Goal: Task Accomplishment & Management: Use online tool/utility

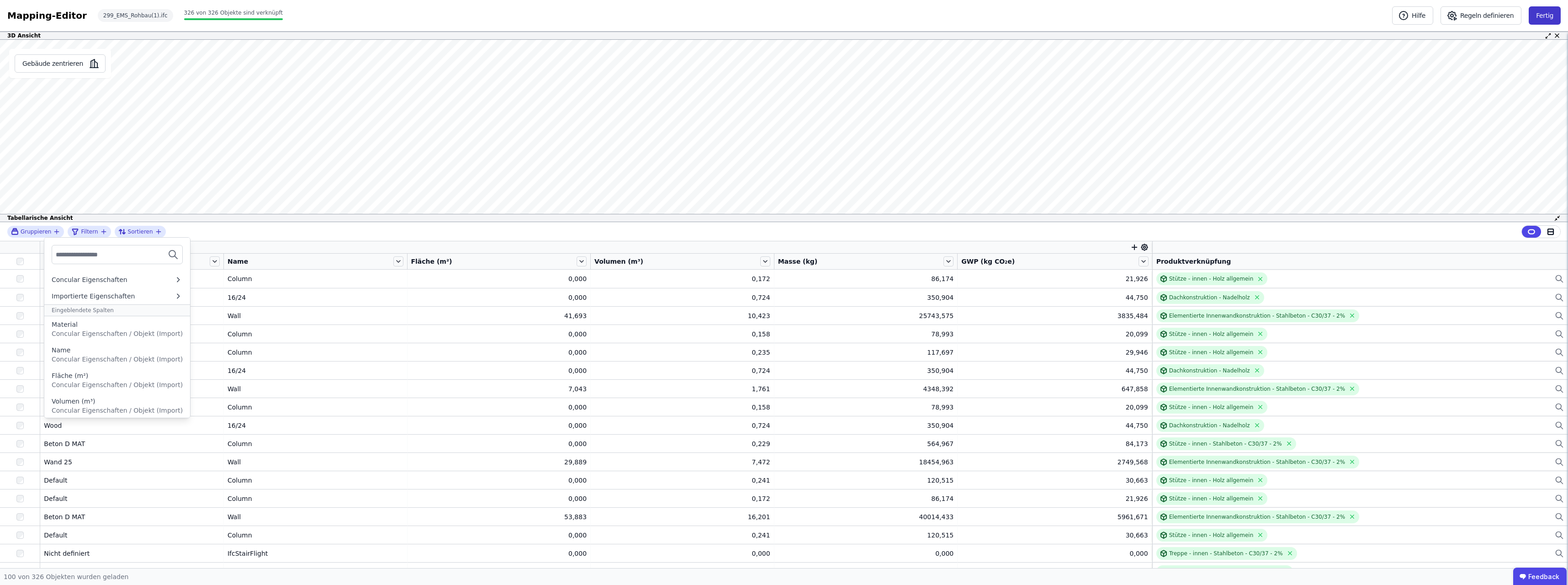
click at [1549, 16] on button "Fertig" at bounding box center [1545, 15] width 32 height 18
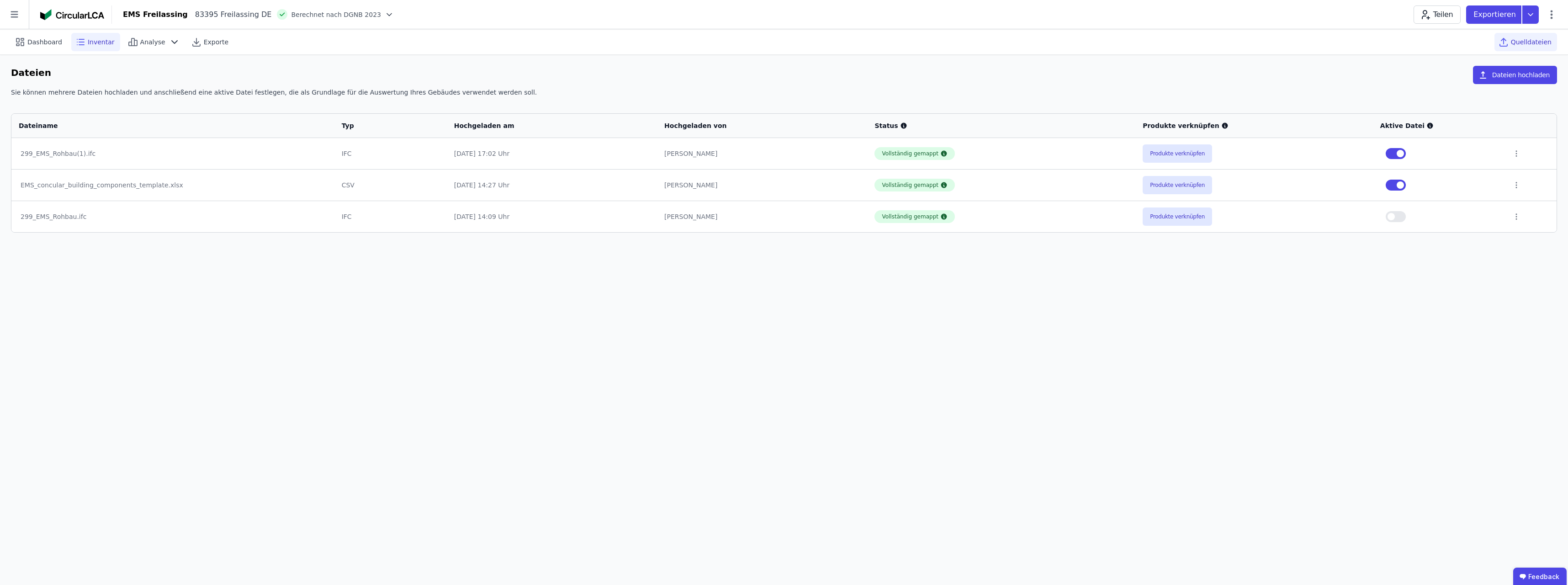
click at [92, 41] on span "Inventar" at bounding box center [101, 42] width 27 height 9
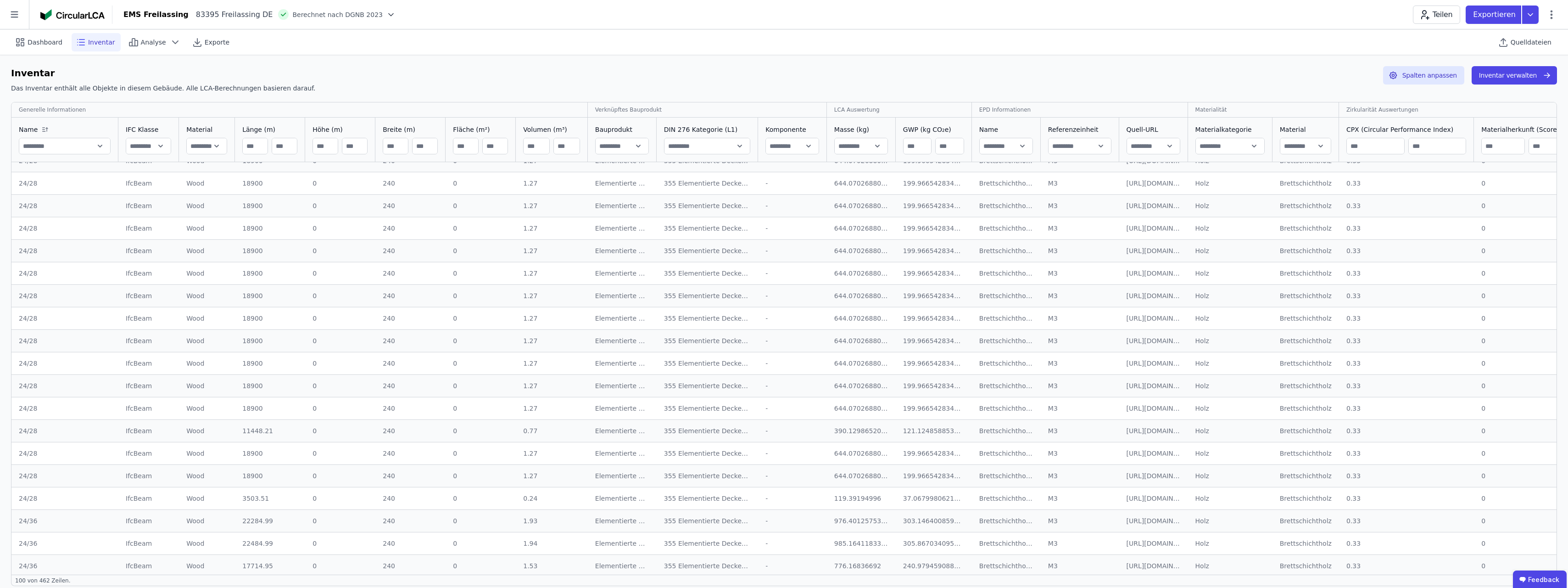
scroll to position [1841, 0]
click at [985, 559] on div "Transportbeton C30/37" at bounding box center [1006, 559] width 54 height 9
click at [979, 559] on div "Transportbeton C30/37" at bounding box center [1006, 559] width 54 height 9
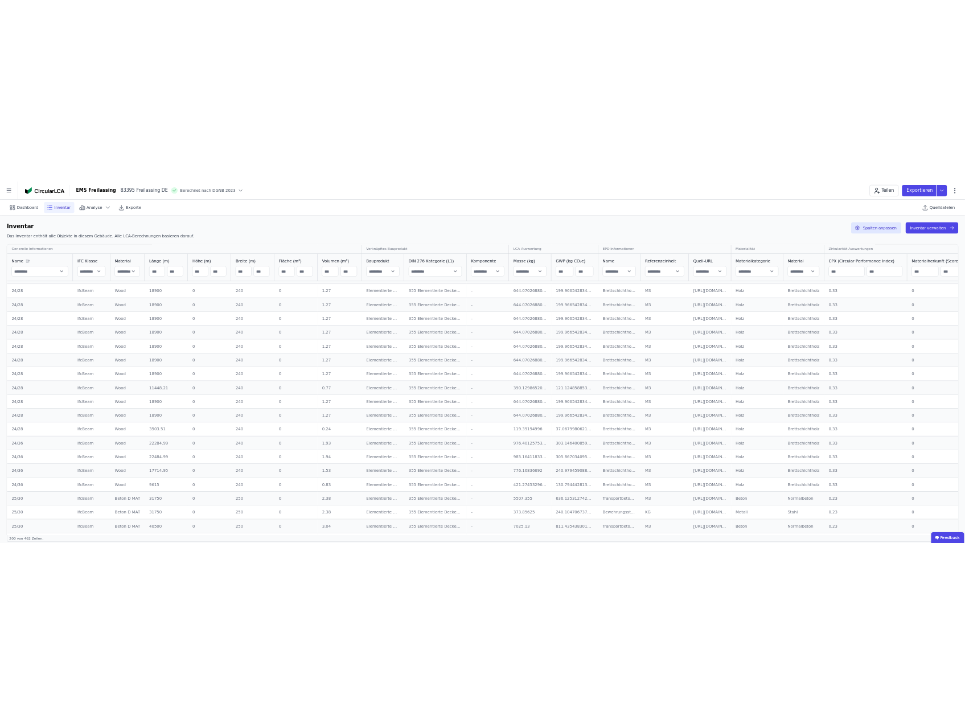
scroll to position [2282, 0]
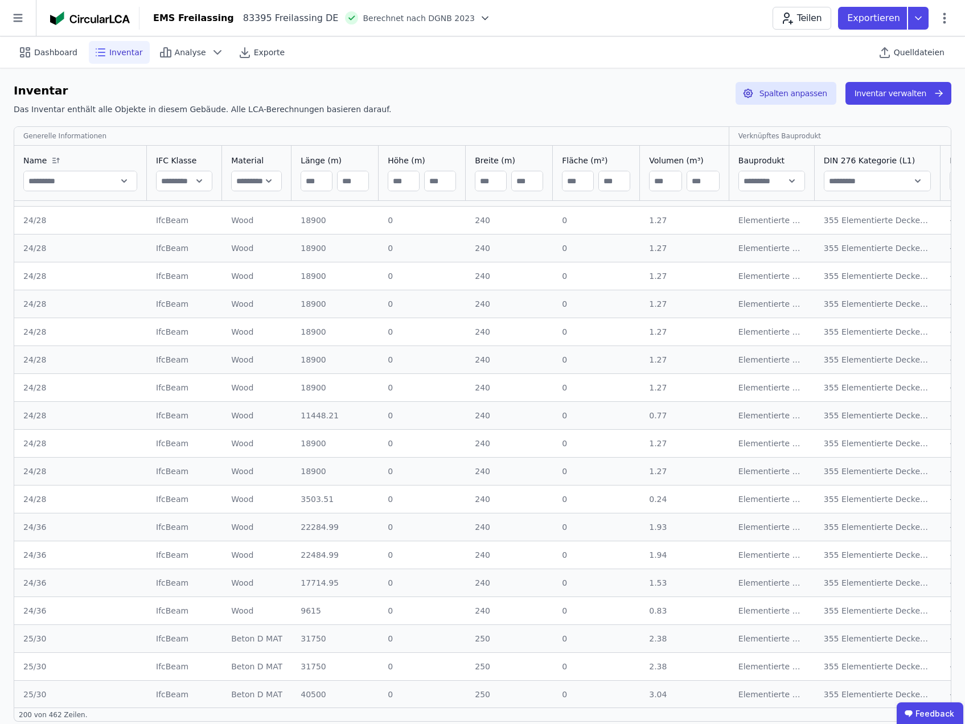
click at [258, 180] on input "text" at bounding box center [257, 181] width 50 height 20
click at [245, 180] on input "text" at bounding box center [257, 181] width 50 height 20
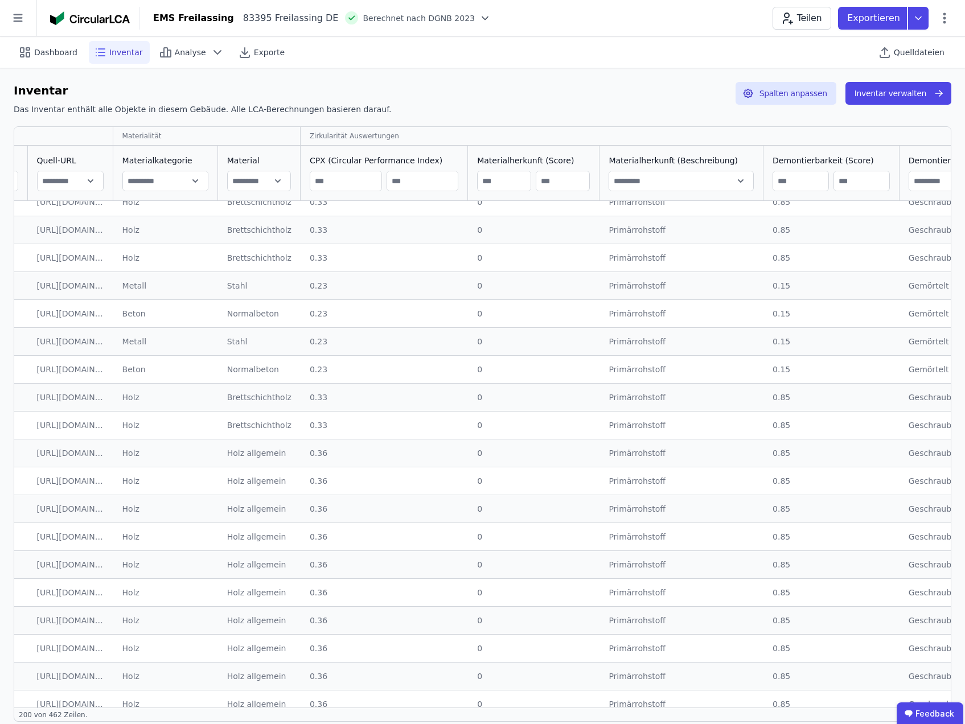
scroll to position [3193, 1205]
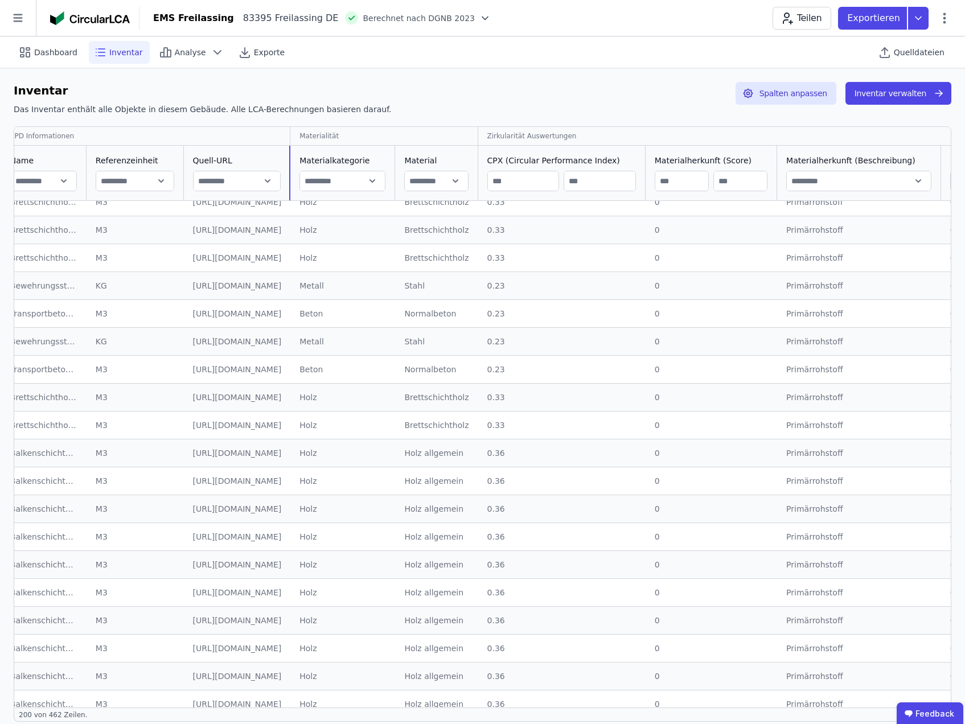
drag, startPoint x: 231, startPoint y: 155, endPoint x: 471, endPoint y: 176, distance: 241.8
click at [290, 176] on div at bounding box center [289, 173] width 1 height 55
click at [469, 562] on div "Holz allgemein" at bounding box center [436, 564] width 64 height 11
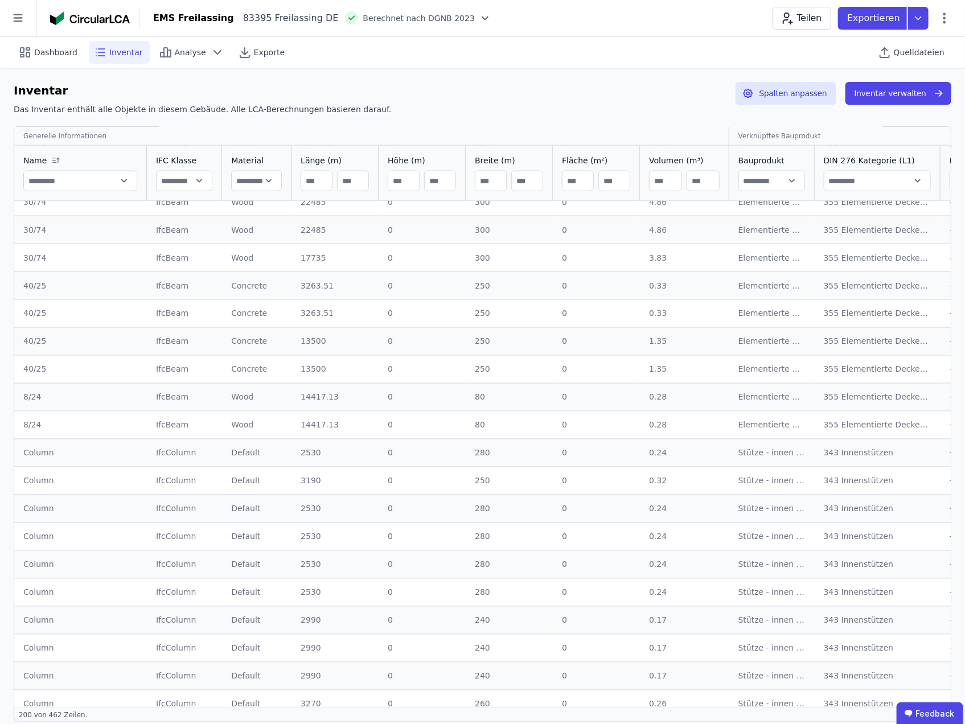
scroll to position [3193, 0]
click at [124, 180] on input "text" at bounding box center [80, 181] width 113 height 20
click at [199, 180] on input "text" at bounding box center [184, 181] width 55 height 20
click at [175, 598] on div "IfcColumn" at bounding box center [184, 592] width 57 height 11
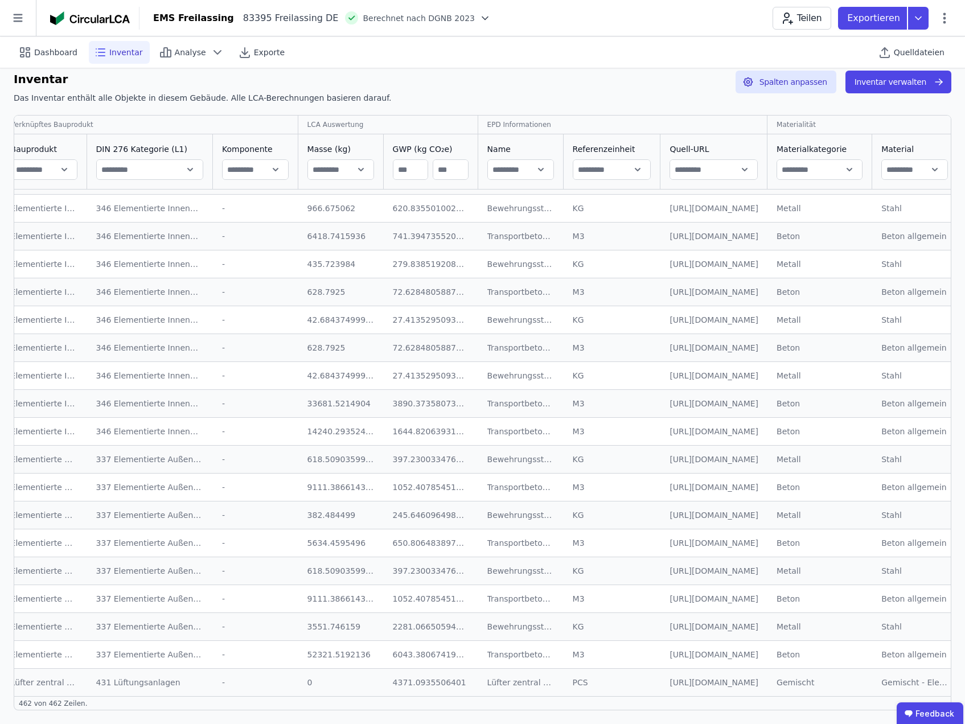
scroll to position [12386, 741]
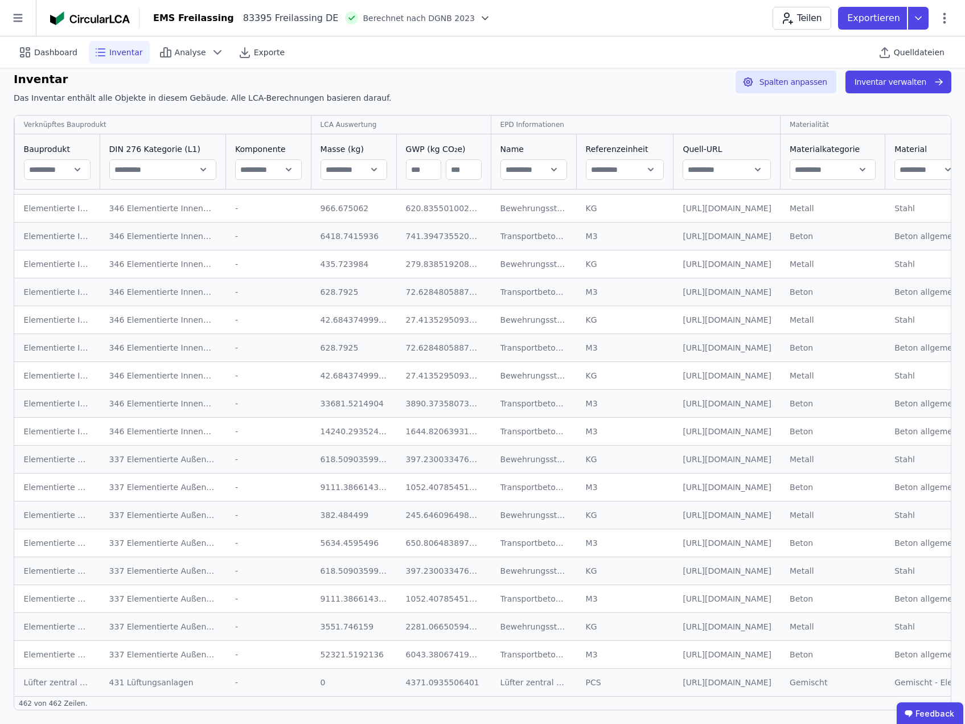
click at [535, 174] on input "text" at bounding box center [533, 169] width 65 height 20
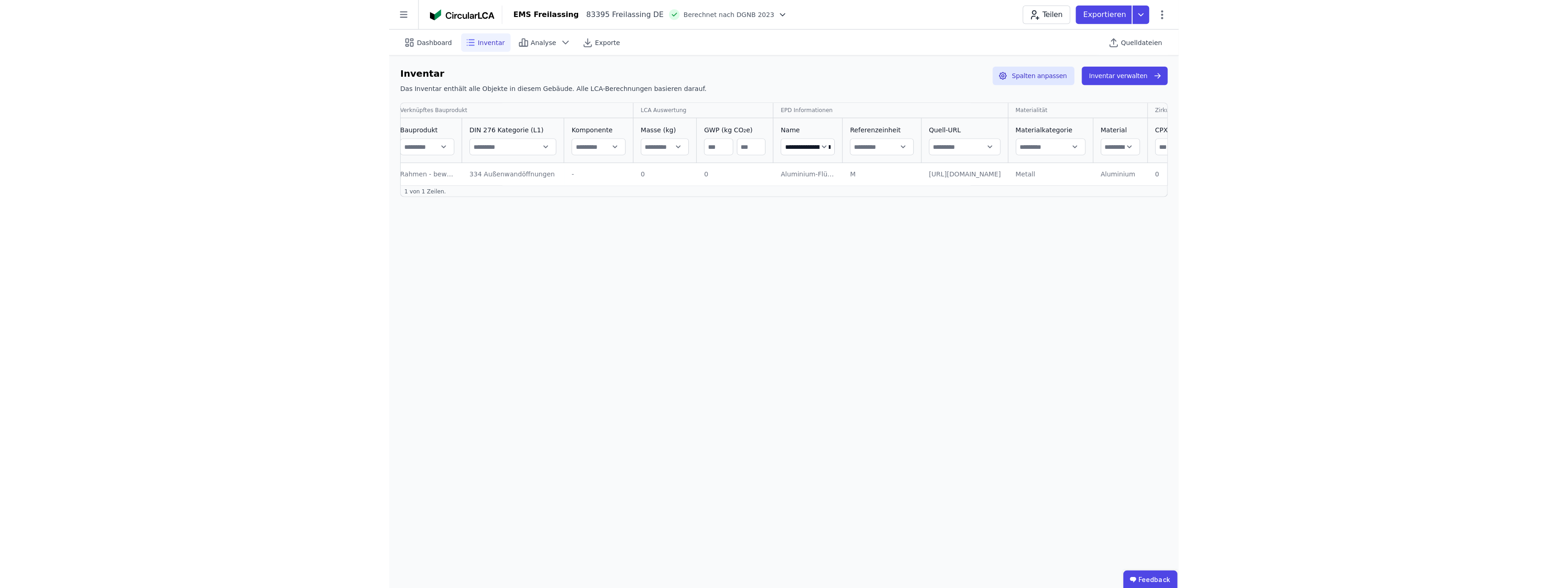
scroll to position [0, 597]
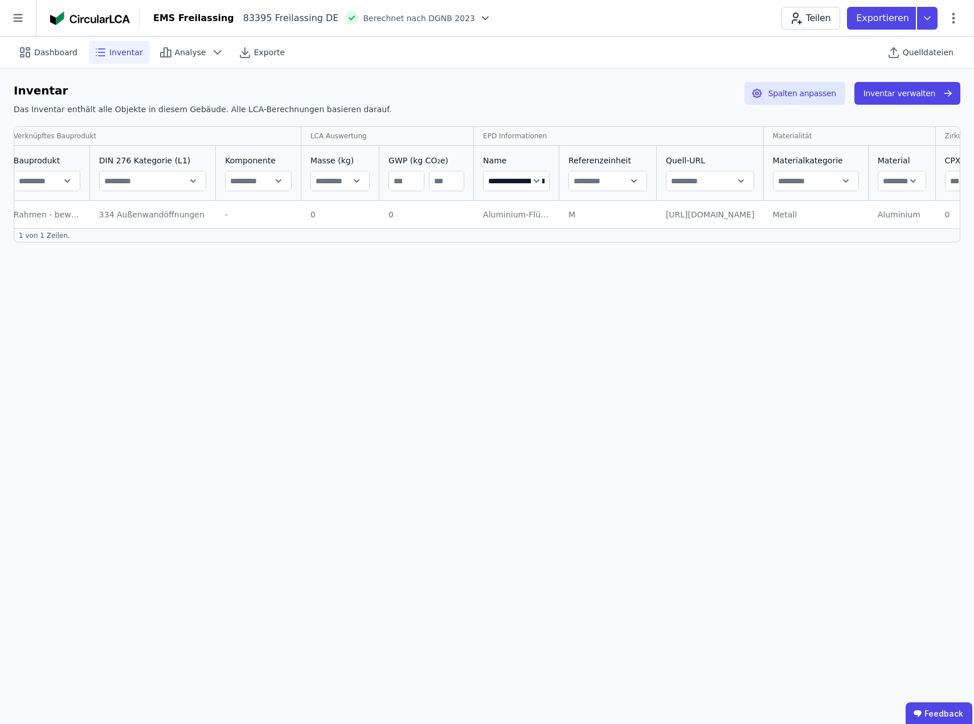
click at [499, 183] on input "**********" at bounding box center [515, 181] width 65 height 20
click at [505, 182] on input "**********" at bounding box center [515, 181] width 65 height 20
click at [503, 178] on input "**********" at bounding box center [515, 181] width 65 height 20
click at [483, 175] on input "**********" at bounding box center [515, 181] width 65 height 20
type input "**********"
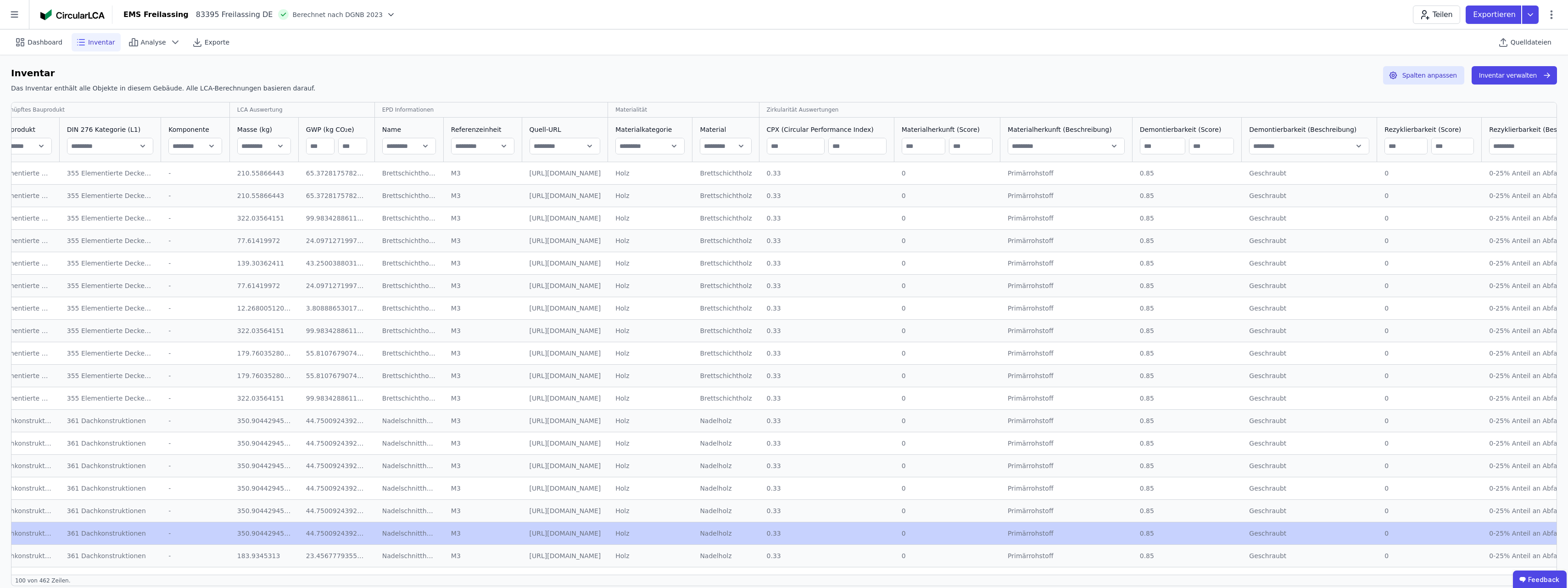
drag, startPoint x: 948, startPoint y: 570, endPoint x: 358, endPoint y: 541, distance: 590.7
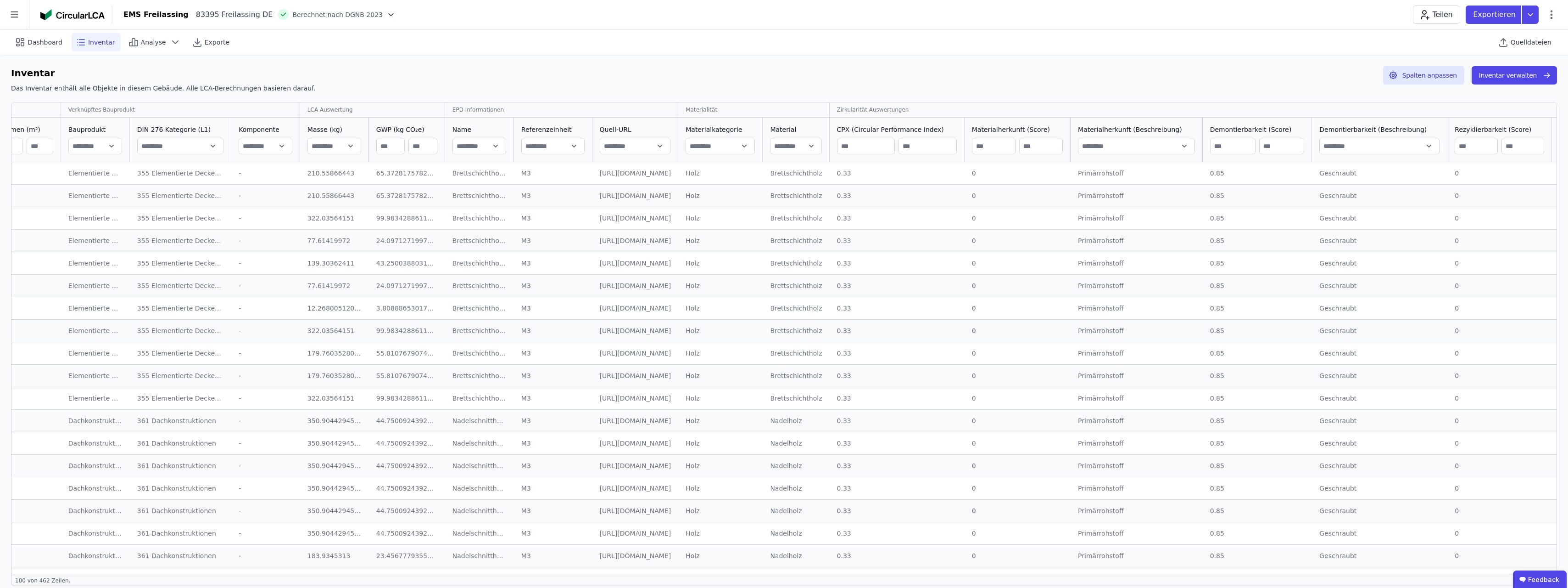
scroll to position [0, 512]
click at [441, 128] on icon at bounding box center [447, 129] width 11 height 7
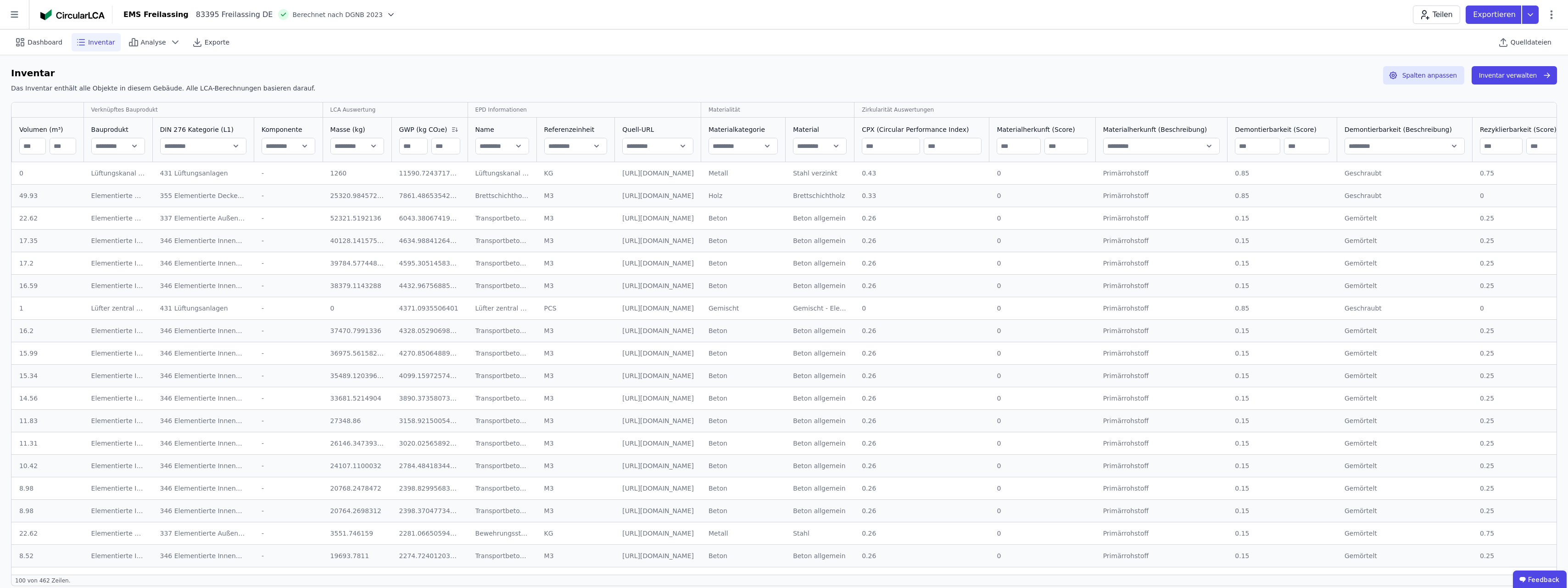
click at [283, 175] on div "-" at bounding box center [289, 173] width 54 height 9
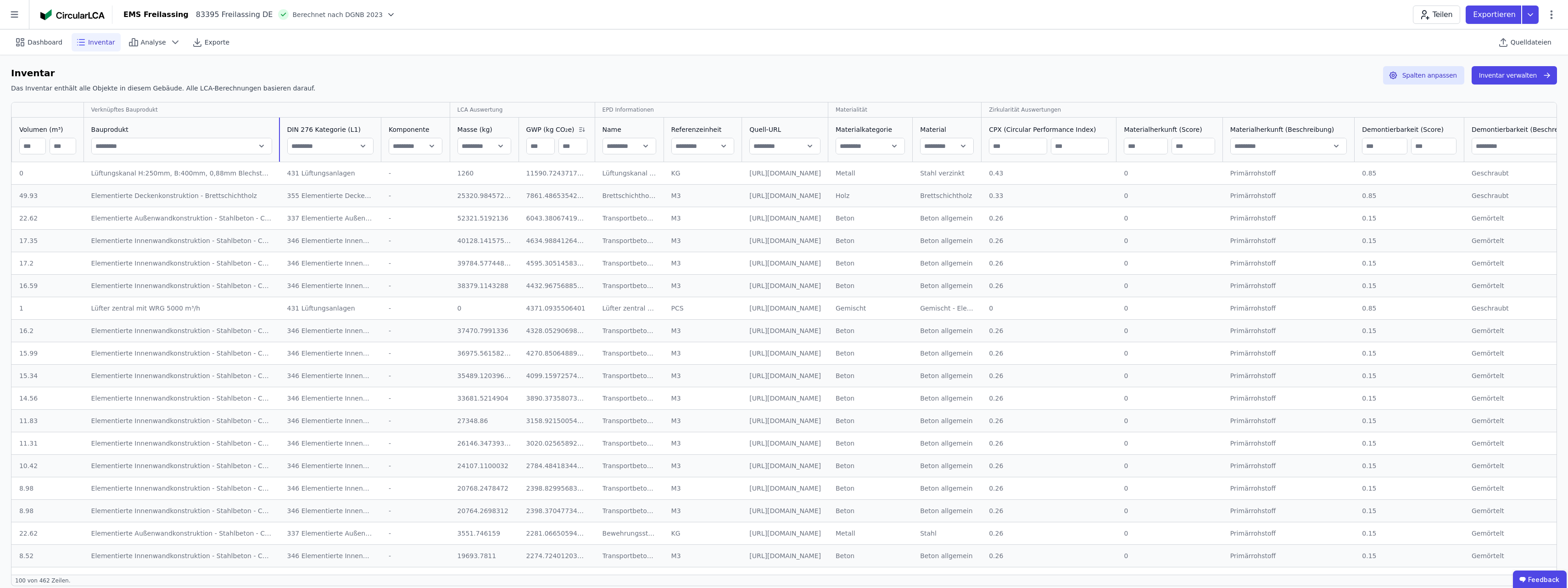
drag, startPoint x: 146, startPoint y: 142, endPoint x: 272, endPoint y: 161, distance: 127.4
click at [576, 128] on icon at bounding box center [581, 129] width 11 height 7
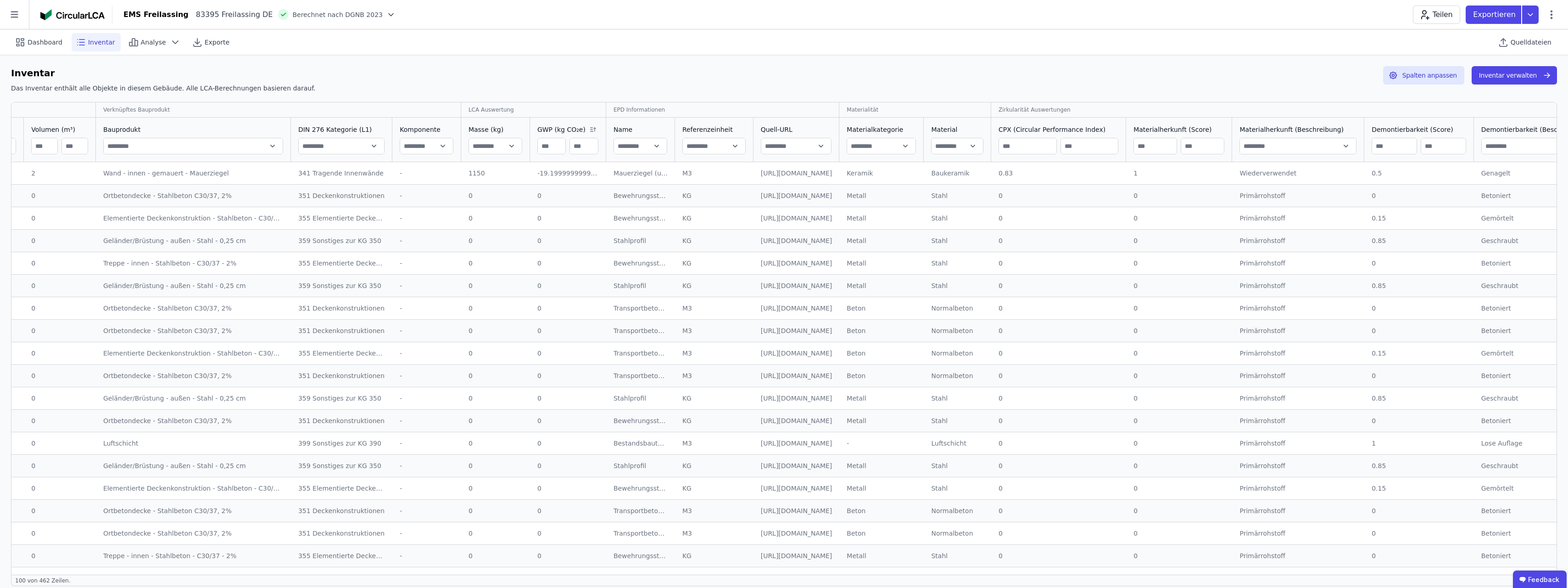
click at [588, 128] on icon at bounding box center [593, 129] width 11 height 7
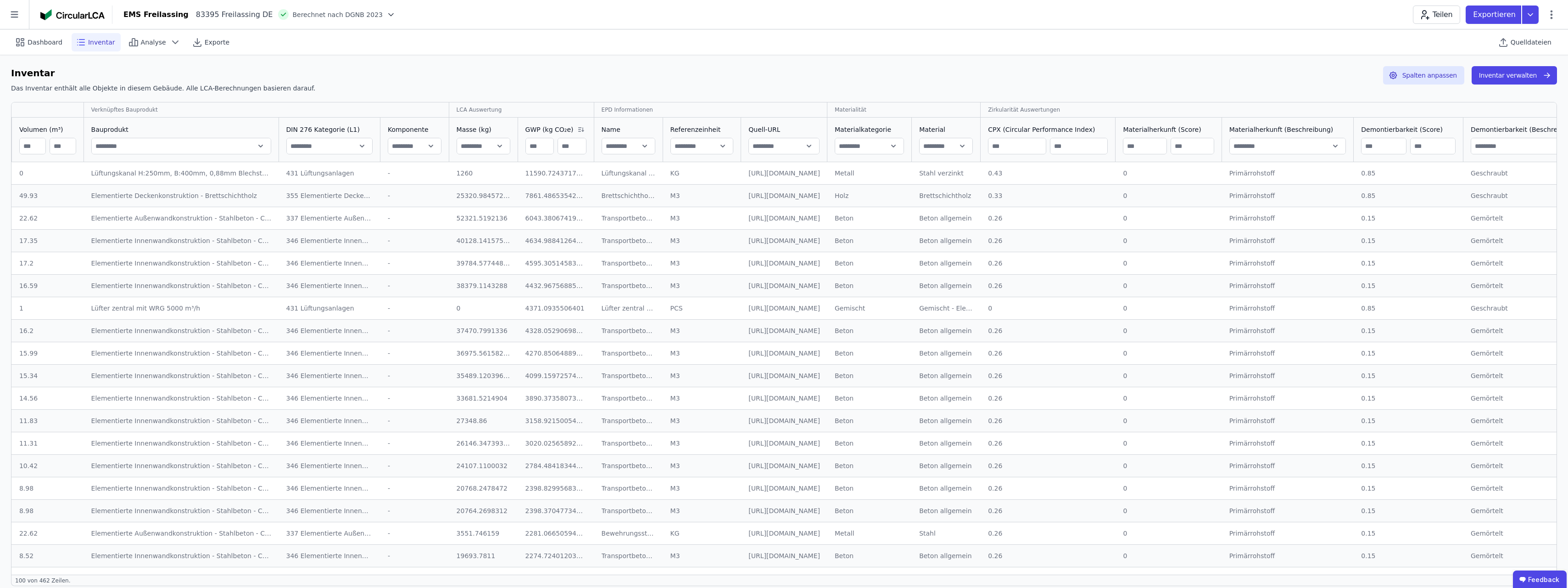
click at [624, 144] on input "text" at bounding box center [628, 146] width 52 height 16
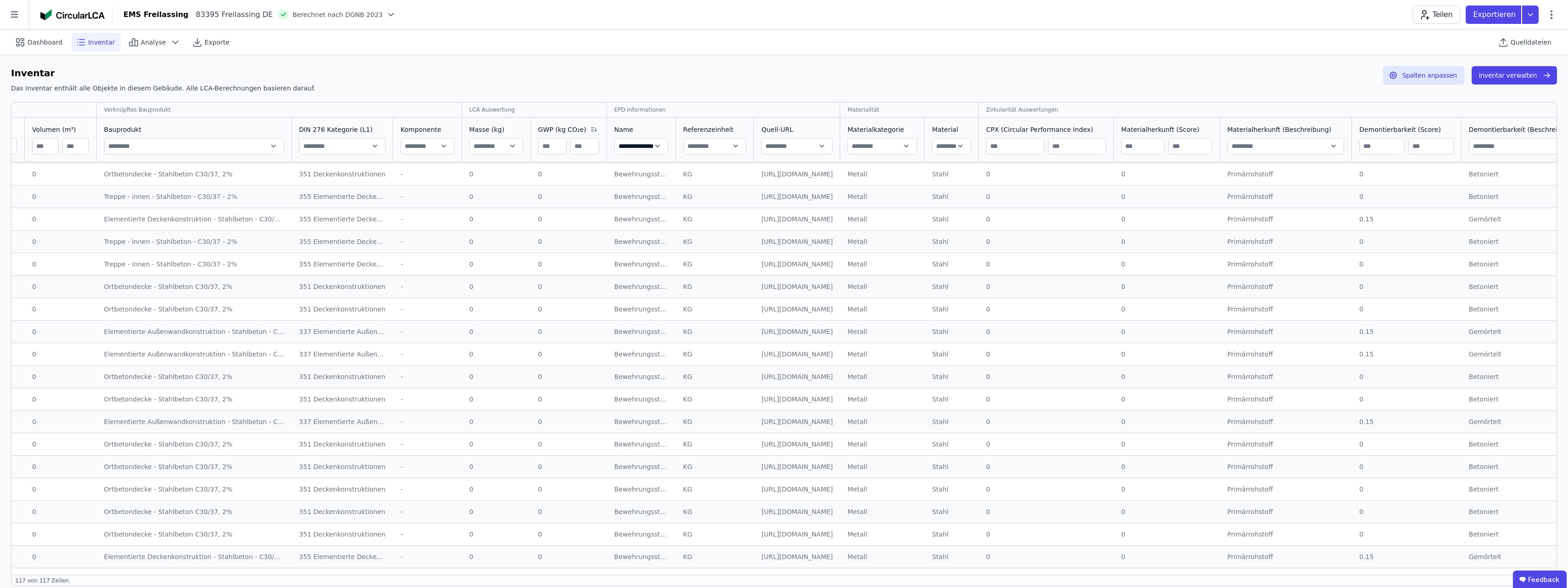
scroll to position [2224, 512]
click at [552, 130] on span "GWP (kg CO₂e)" at bounding box center [563, 129] width 48 height 9
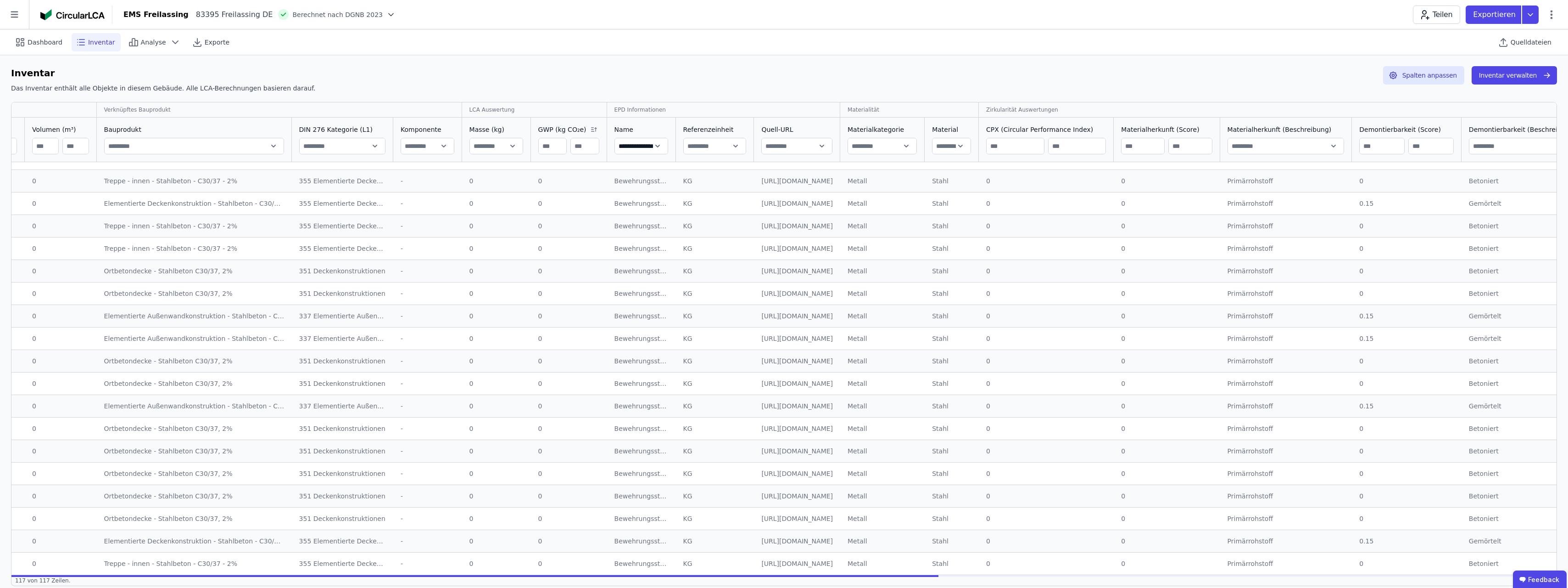
scroll to position [0, 512]
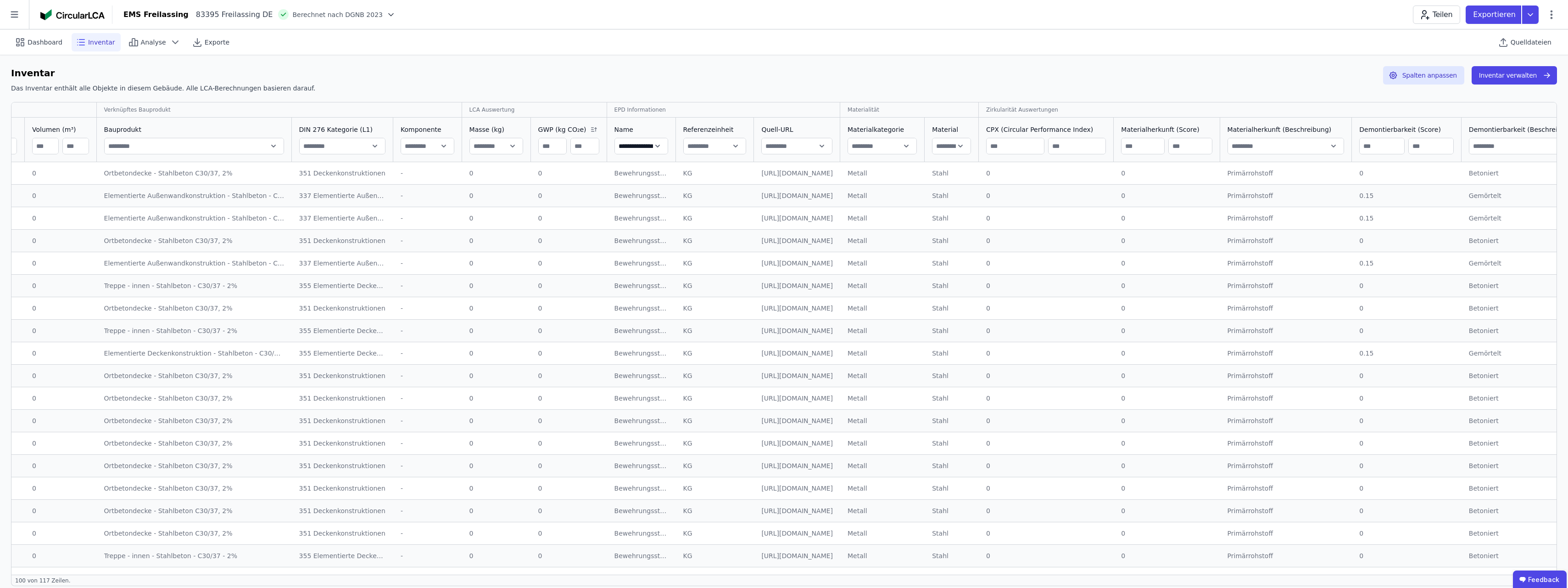
click at [552, 130] on span "GWP (kg CO₂e)" at bounding box center [563, 129] width 48 height 9
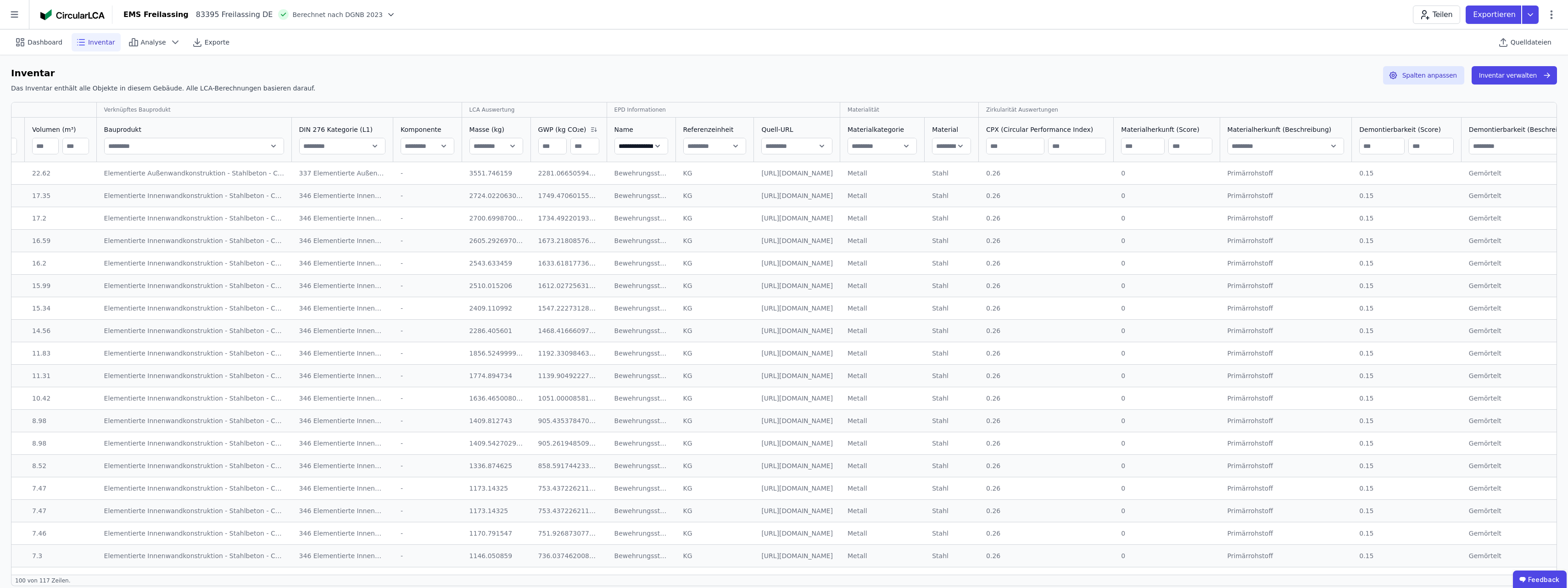
click at [353, 188] on td "346 Elementierte Innenwandkonstruktionen 346 Elementierte Innenwandkonstruktion…" at bounding box center [343, 195] width 102 height 23
click at [632, 146] on input "**********" at bounding box center [641, 146] width 52 height 16
click at [616, 146] on input "**********" at bounding box center [641, 146] width 52 height 16
type input "**********"
click at [134, 130] on icon at bounding box center [135, 130] width 2 height 0
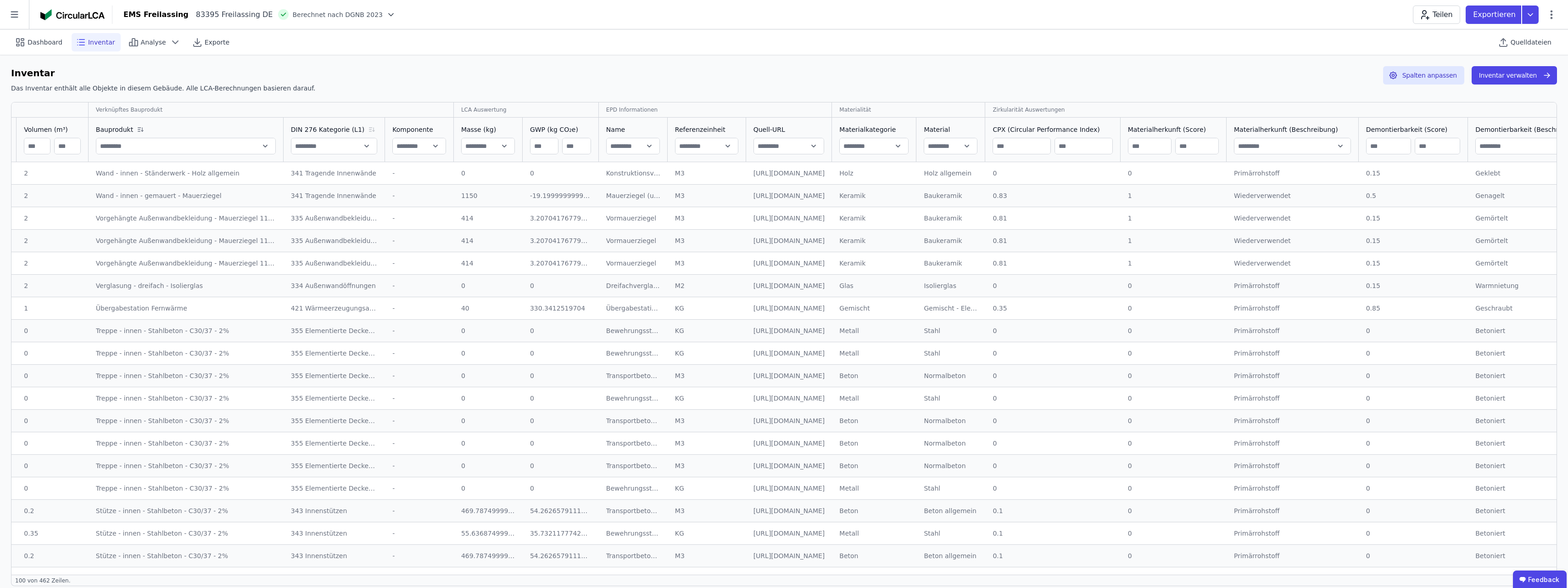
click at [366, 128] on icon at bounding box center [372, 129] width 11 height 7
click at [373, 128] on icon at bounding box center [379, 129] width 11 height 7
click at [917, 401] on div "Beton" at bounding box center [883, 398] width 70 height 9
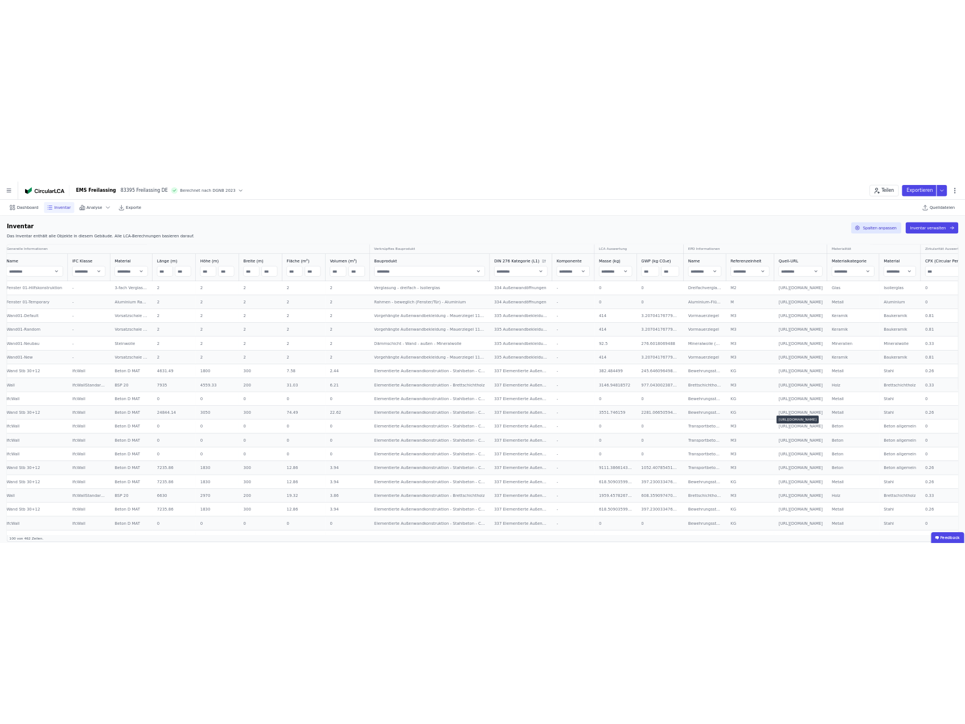
scroll to position [0, 0]
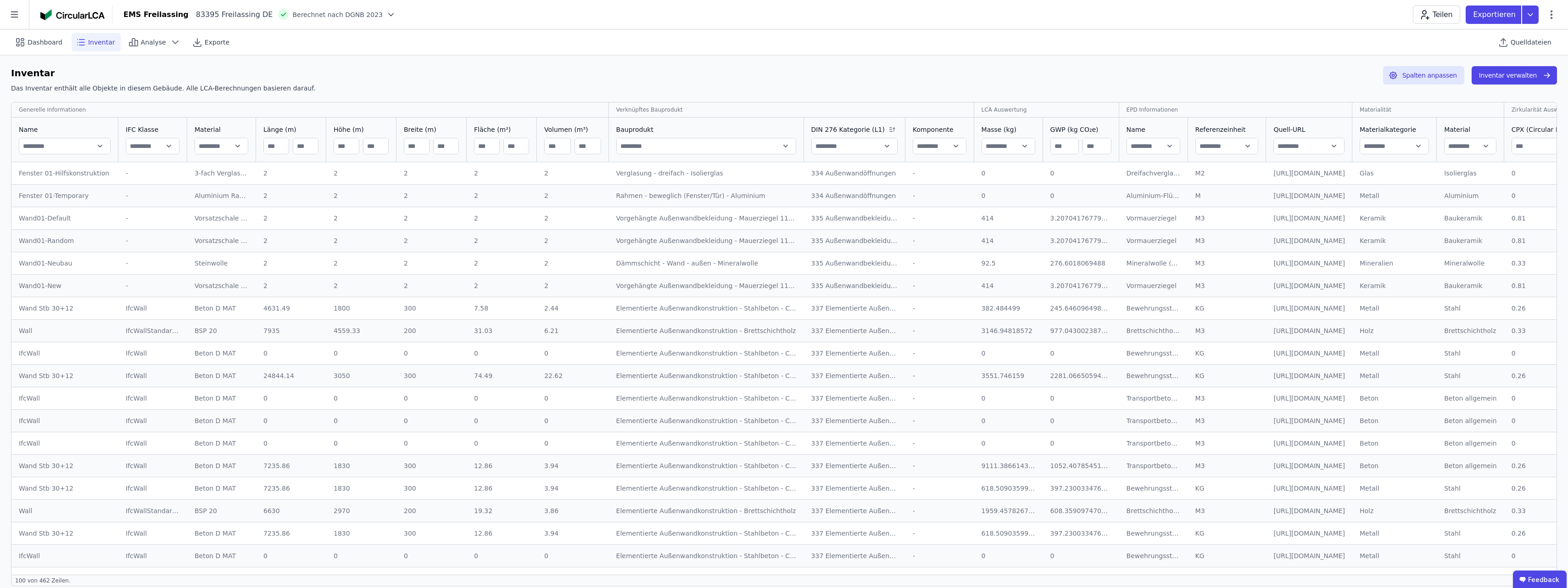
click at [567, 469] on div "3.94" at bounding box center [572, 465] width 57 height 9
click at [558, 469] on div "3.94" at bounding box center [572, 465] width 57 height 9
click at [559, 469] on div "3.94" at bounding box center [572, 465] width 57 height 9
click at [564, 489] on div "3.94" at bounding box center [572, 488] width 57 height 9
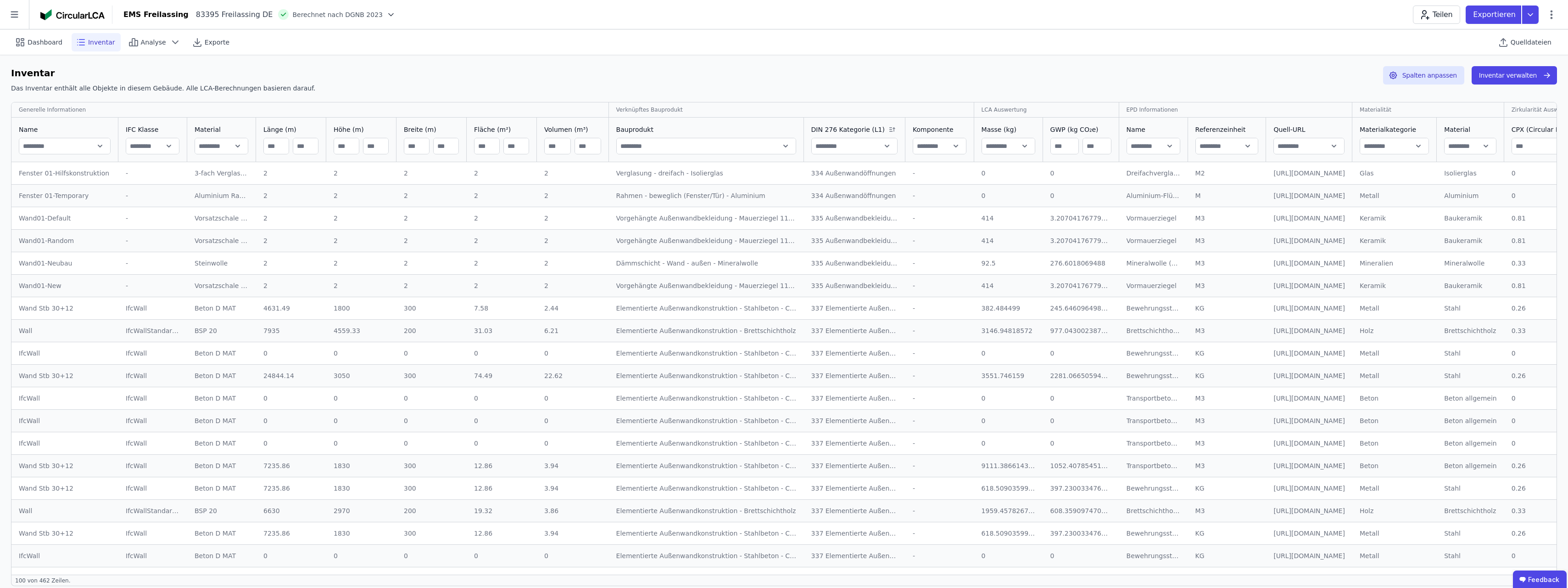
click at [564, 489] on div "3.94" at bounding box center [572, 488] width 57 height 9
click at [570, 464] on div "3.94" at bounding box center [572, 465] width 57 height 9
click at [42, 465] on div "Wand Stb 30+12" at bounding box center [64, 465] width 92 height 9
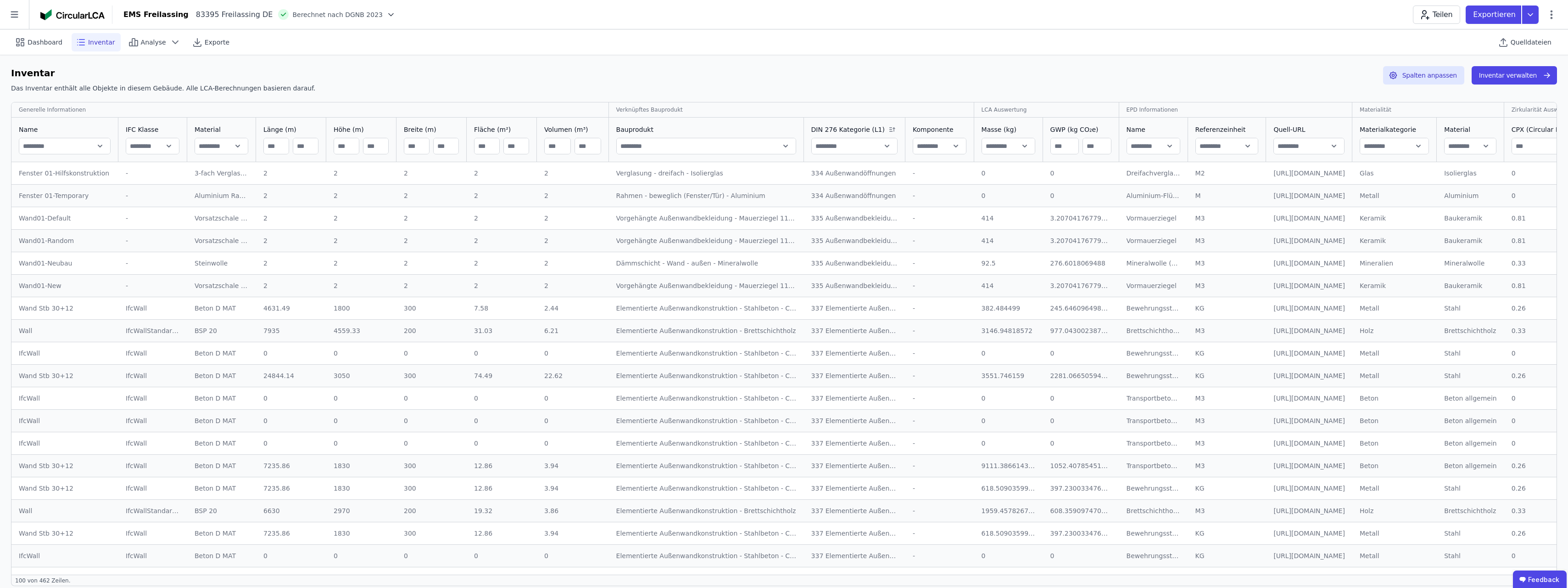
click at [48, 488] on div "Wand Stb 30+12" at bounding box center [64, 488] width 92 height 9
click at [1516, 77] on button "Inventar verwalten" at bounding box center [1515, 75] width 85 height 19
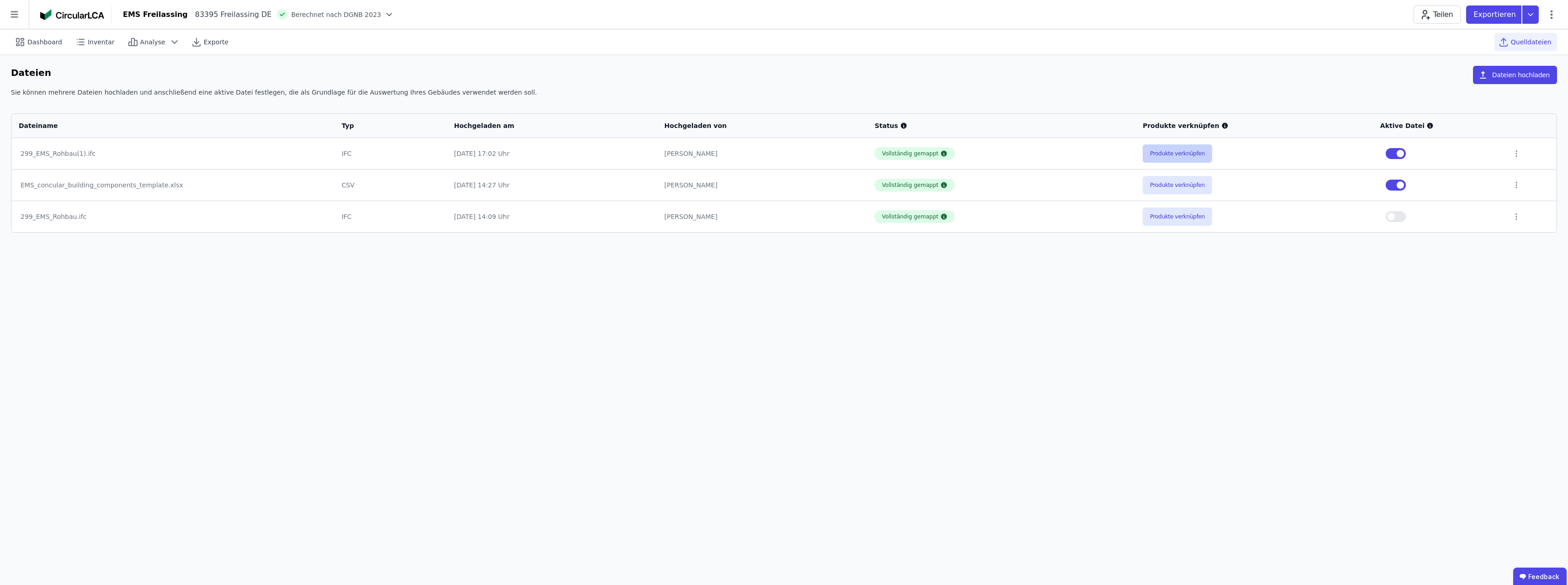
click at [1168, 153] on button "Produkte verknüpfen" at bounding box center [1177, 153] width 70 height 18
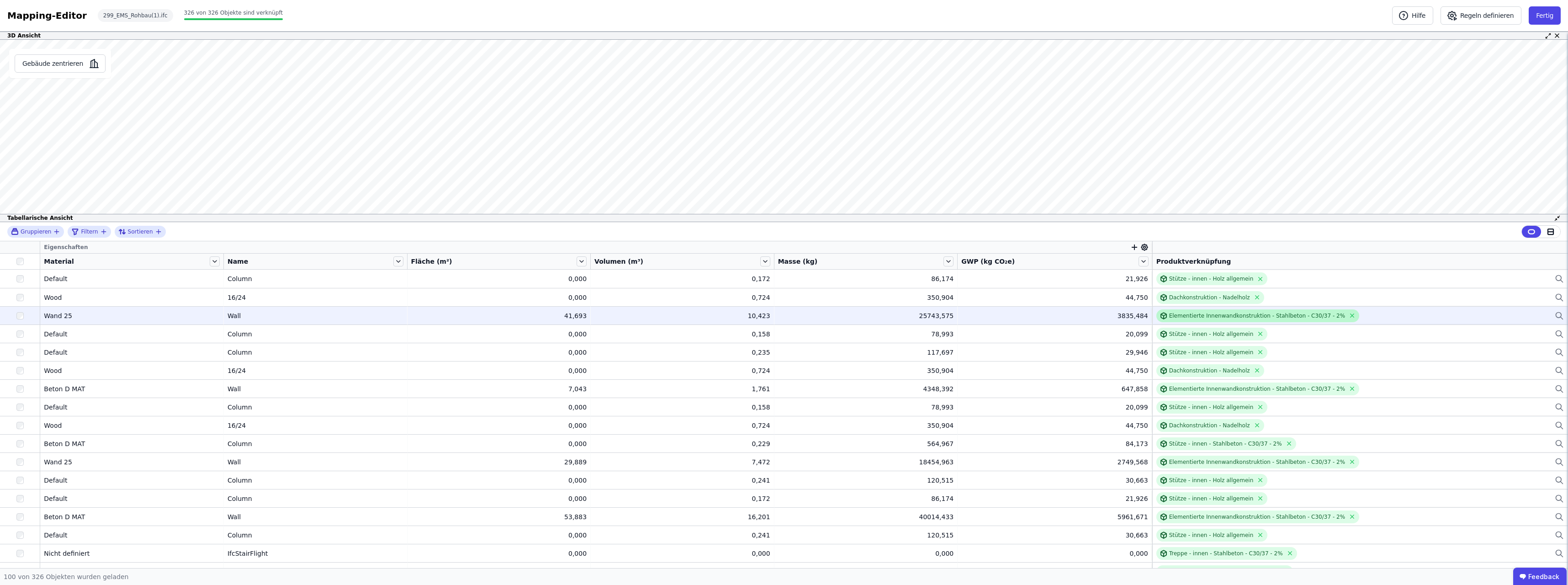
click at [1188, 316] on div "Elementierte Innenwandkonstruktion - Stahlbeton - C30/37 - 2%" at bounding box center [1257, 315] width 176 height 7
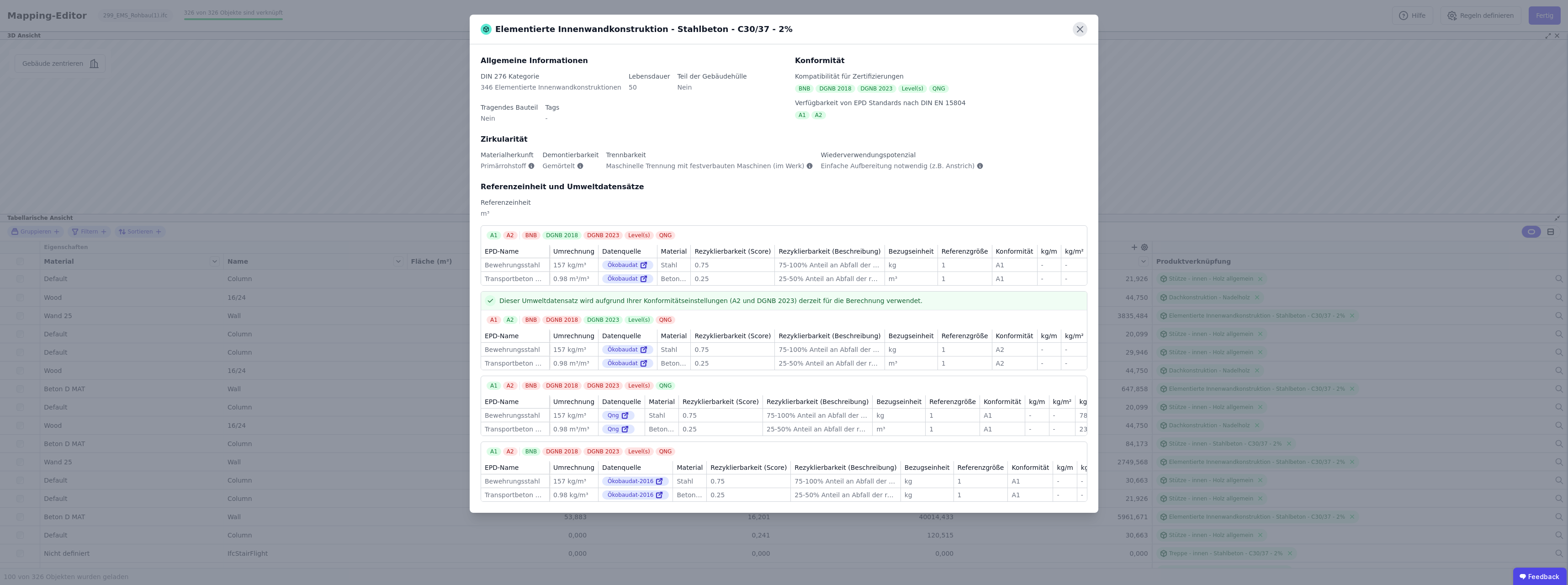
click at [1079, 29] on icon at bounding box center [1080, 29] width 14 height 14
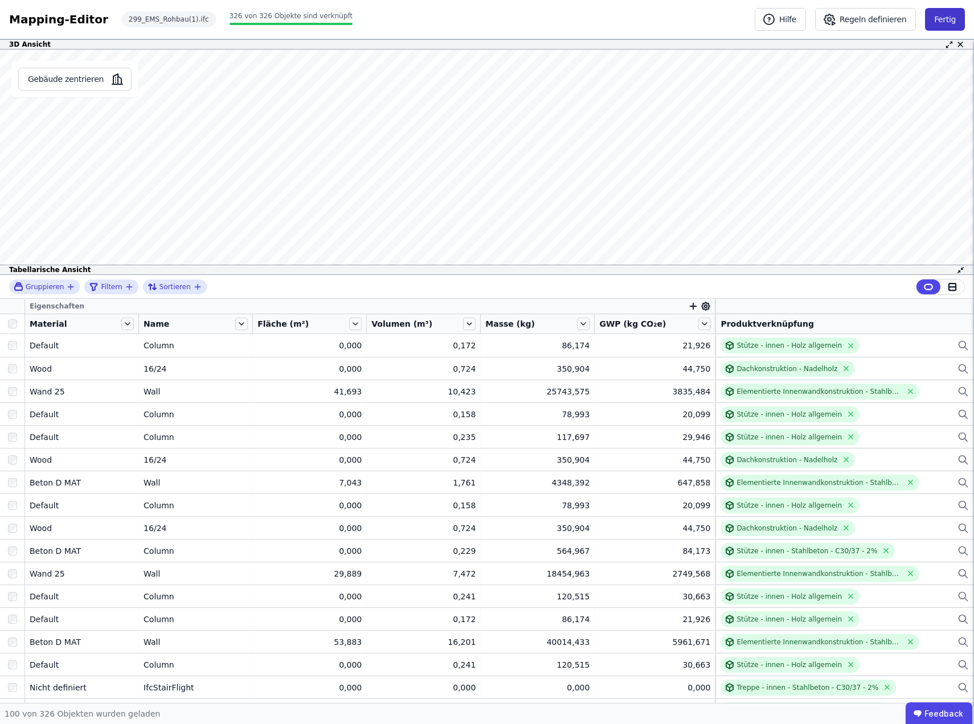
click at [944, 18] on button "Fertig" at bounding box center [945, 19] width 40 height 23
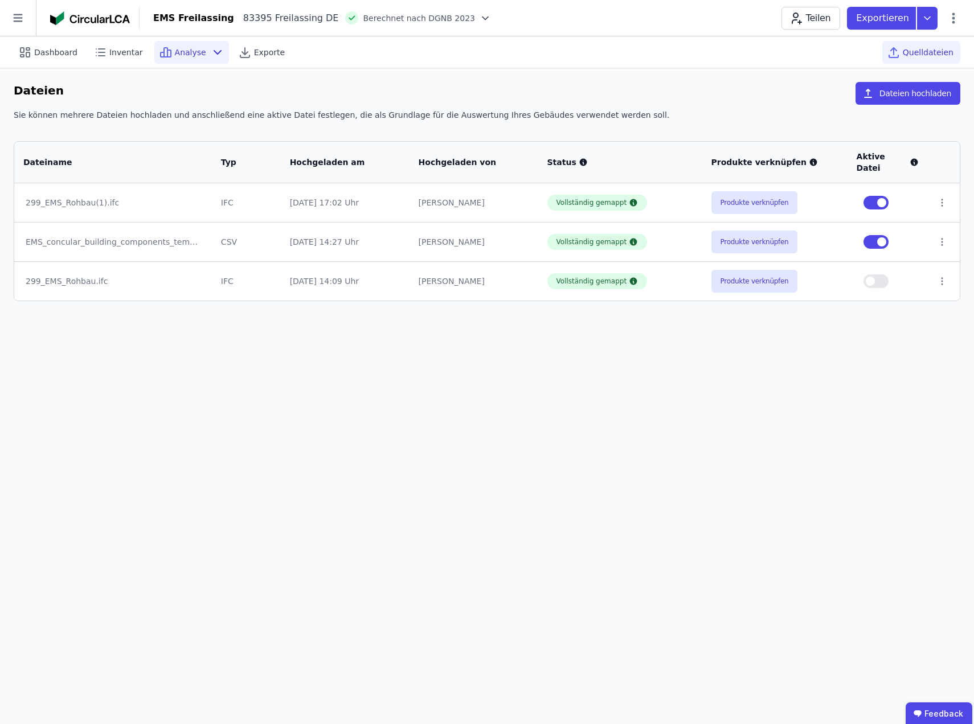
click at [182, 50] on span "Analyse" at bounding box center [190, 52] width 31 height 11
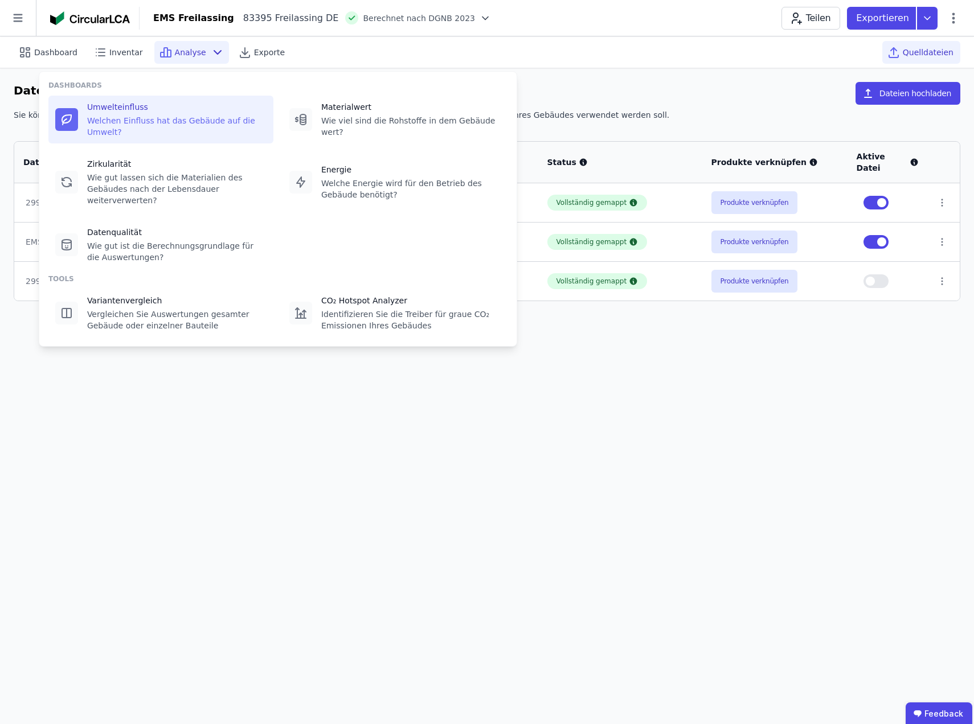
click at [132, 120] on div "Welchen Einfluss hat das Gebäude auf die Umwelt?" at bounding box center [176, 126] width 179 height 23
